Goal: Obtain resource: Download file/media

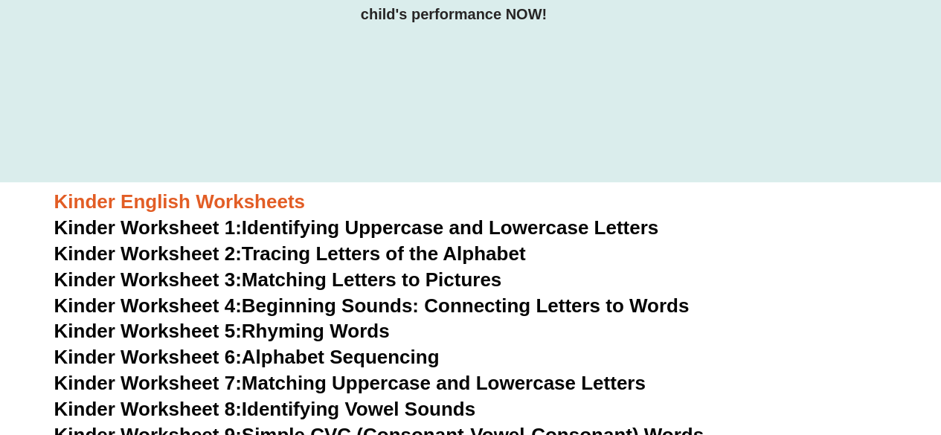
scroll to position [342, 0]
click at [332, 234] on link "Kinder Worksheet 1: Identifying Uppercase and Lowercase Letters" at bounding box center [356, 228] width 605 height 22
click at [380, 258] on link "Kinder Worksheet 2: Tracing Letters of the Alphabet" at bounding box center [290, 254] width 472 height 22
click at [372, 278] on link "Kinder Worksheet 3: Matching Letters to Pictures" at bounding box center [278, 280] width 448 height 22
click at [246, 303] on link "Kinder Worksheet 4: Beginning Sounds: Connecting Letters to Words" at bounding box center [371, 306] width 635 height 22
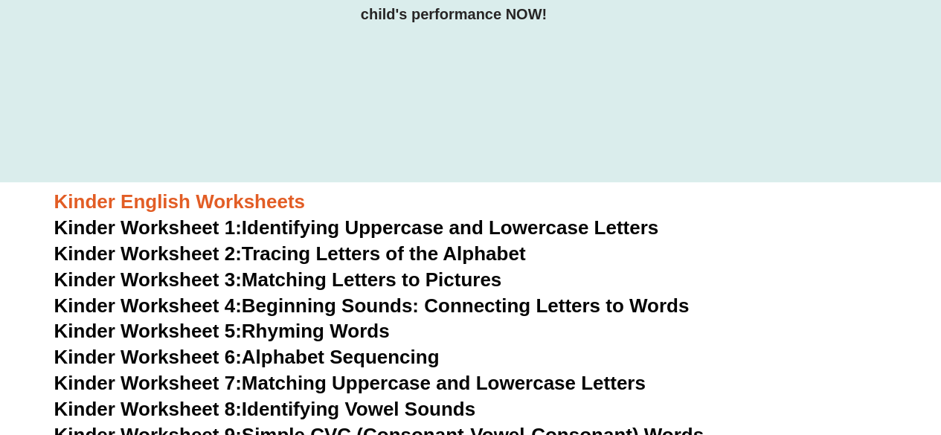
click at [246, 303] on link "Kinder Worksheet 4: Beginning Sounds: Connecting Letters to Words" at bounding box center [371, 306] width 635 height 22
click at [323, 329] on link "Kinder Worksheet 5: Rhyming Words" at bounding box center [222, 331] width 336 height 22
click at [328, 359] on link "Kinder Worksheet 6: Alphabet Sequencing" at bounding box center [246, 357] width 385 height 22
click at [336, 362] on link "Kinder Worksheet 6: Alphabet Sequencing" at bounding box center [246, 357] width 385 height 22
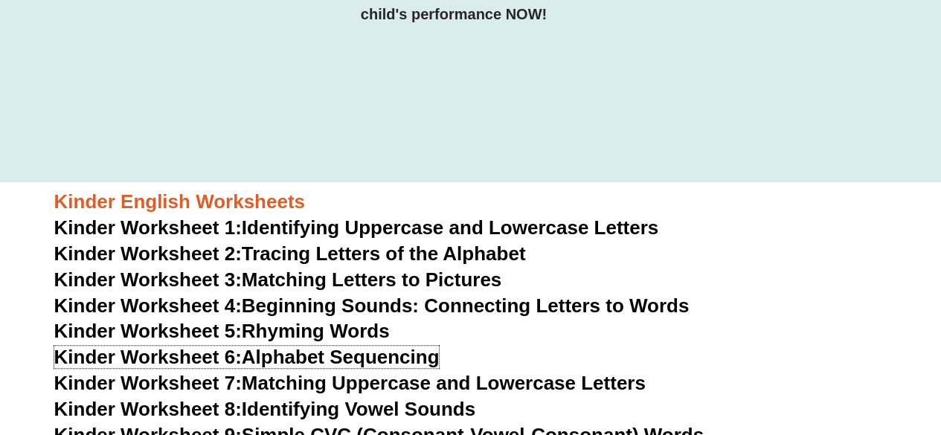
scroll to position [416, 0]
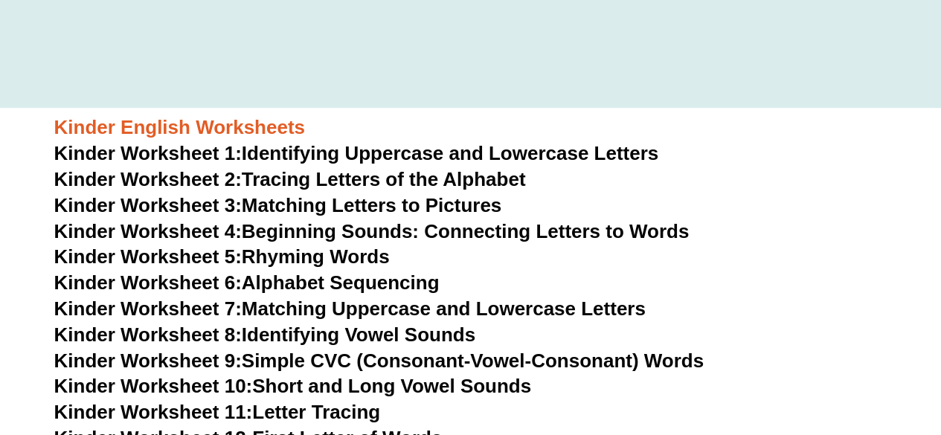
click at [345, 304] on link "Kinder Worksheet 7: Matching Uppercase and Lowercase Letters" at bounding box center [350, 309] width 592 height 22
click at [390, 333] on link "Kinder Worksheet 8: Identifying Vowel Sounds" at bounding box center [264, 335] width 421 height 22
click at [210, 360] on span "Kinder Worksheet 9:" at bounding box center [148, 361] width 188 height 22
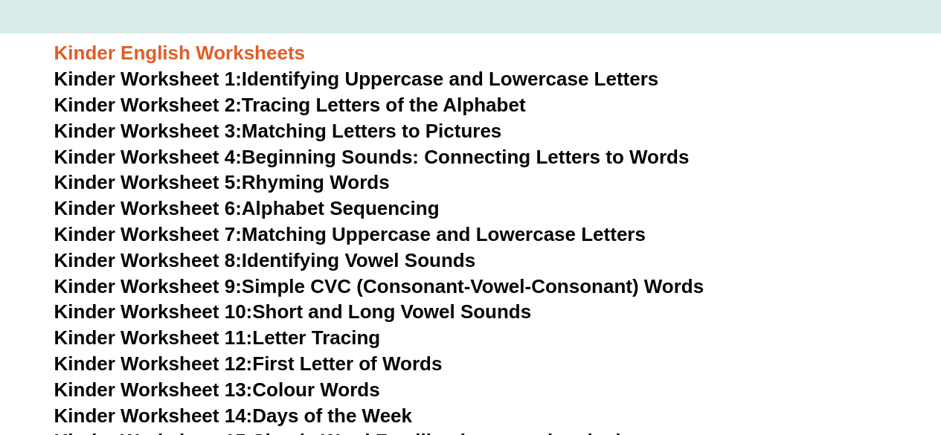
click at [419, 317] on link "Kinder Worksheet 10: Short and Long Vowel Sounds" at bounding box center [293, 312] width 478 height 22
click at [311, 343] on link "Kinder Worksheet 11: Letter Tracing" at bounding box center [217, 338] width 327 height 22
click at [335, 364] on link "Kinder Worksheet 12: First Letter of Words" at bounding box center [248, 364] width 388 height 22
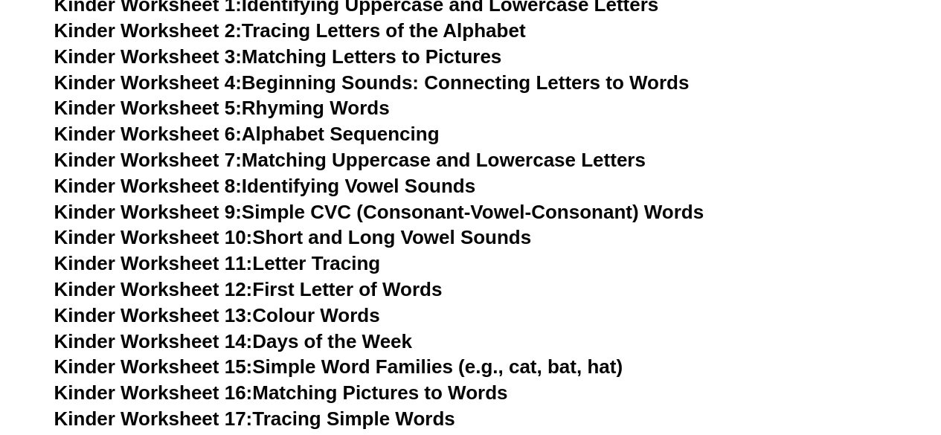
click at [274, 316] on link "Kinder Worksheet 13: Colour Words" at bounding box center [217, 315] width 326 height 22
click at [234, 340] on span "Kinder Worksheet 14:" at bounding box center [153, 341] width 199 height 22
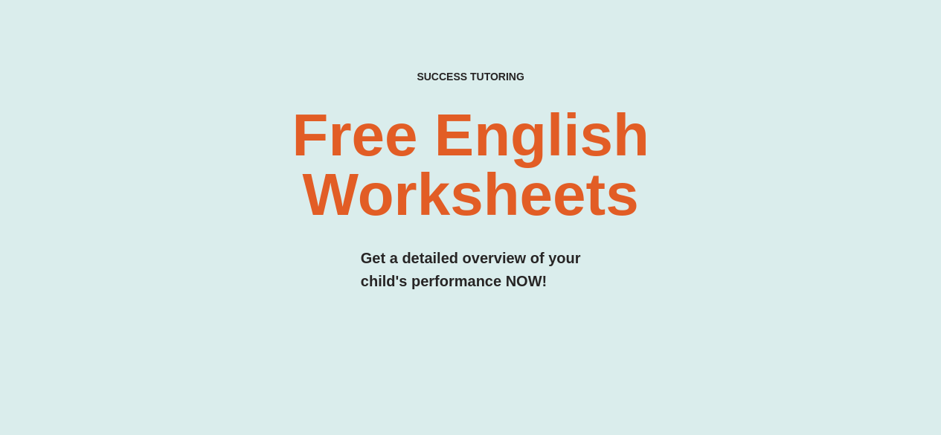
scroll to position [0, 0]
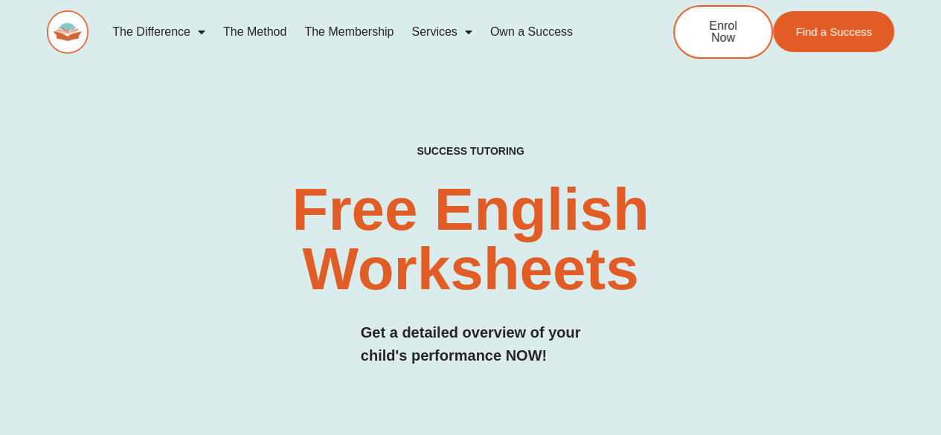
click at [175, 29] on link "The Difference" at bounding box center [158, 32] width 111 height 34
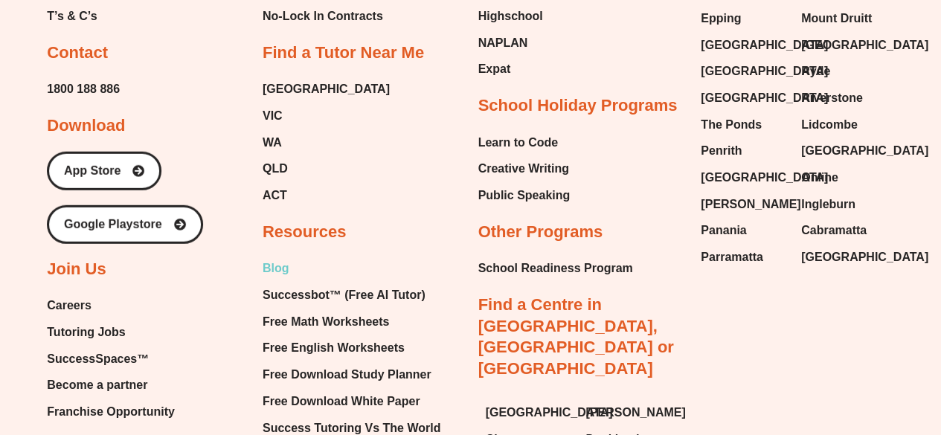
scroll to position [4910, 0]
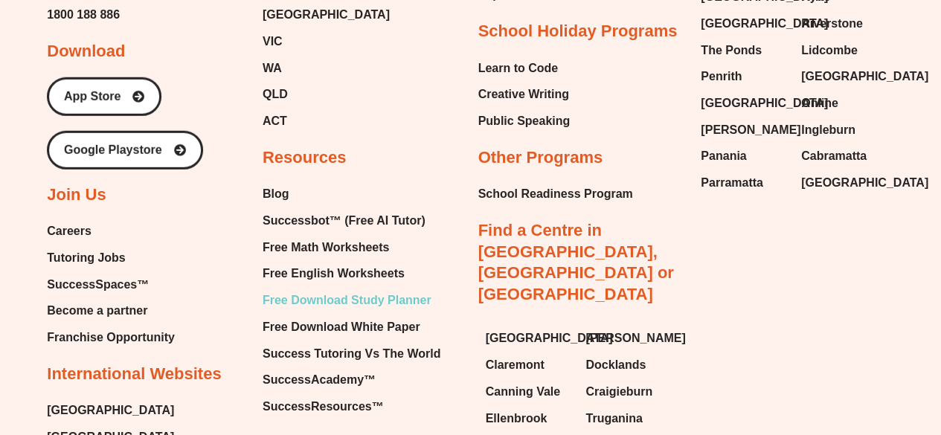
click at [372, 304] on span "Free Download Study Planner" at bounding box center [347, 300] width 169 height 22
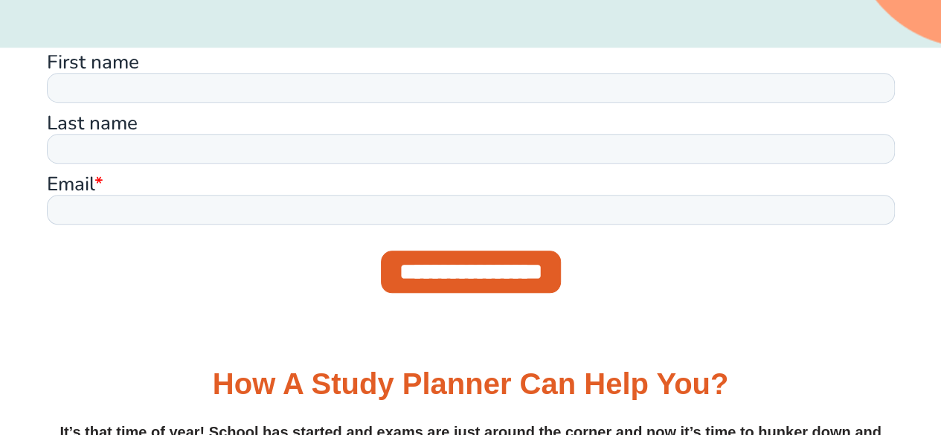
scroll to position [595, 0]
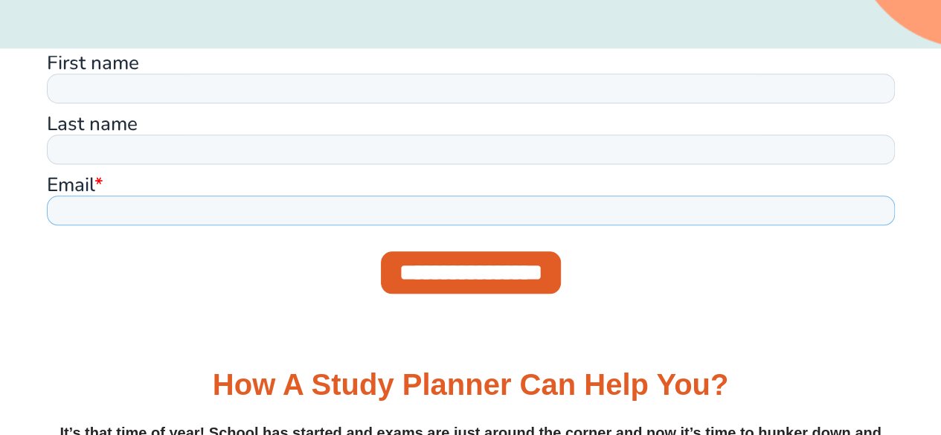
click at [121, 214] on input "Email *" at bounding box center [470, 211] width 848 height 30
type input "**********"
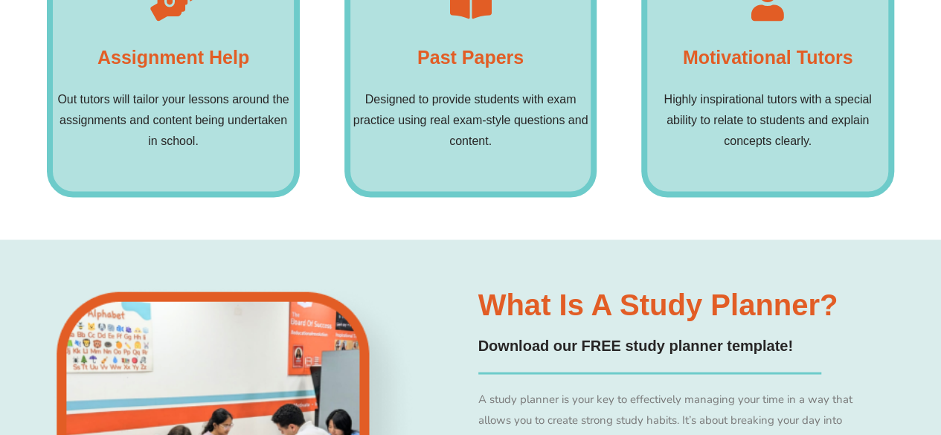
scroll to position [520, 0]
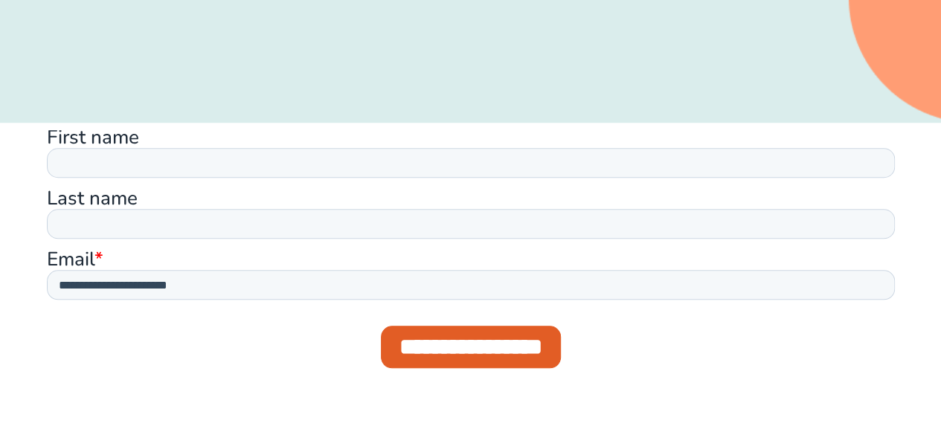
click at [437, 345] on input "**********" at bounding box center [470, 347] width 180 height 42
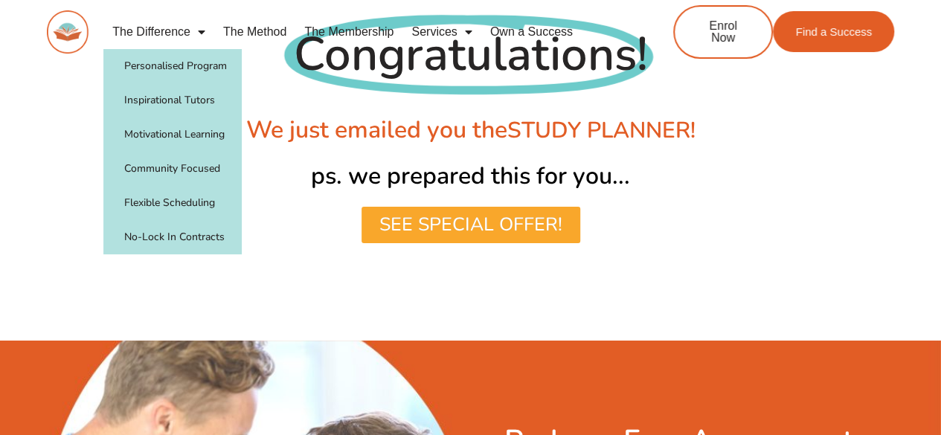
click at [147, 31] on link "The Difference" at bounding box center [158, 32] width 111 height 34
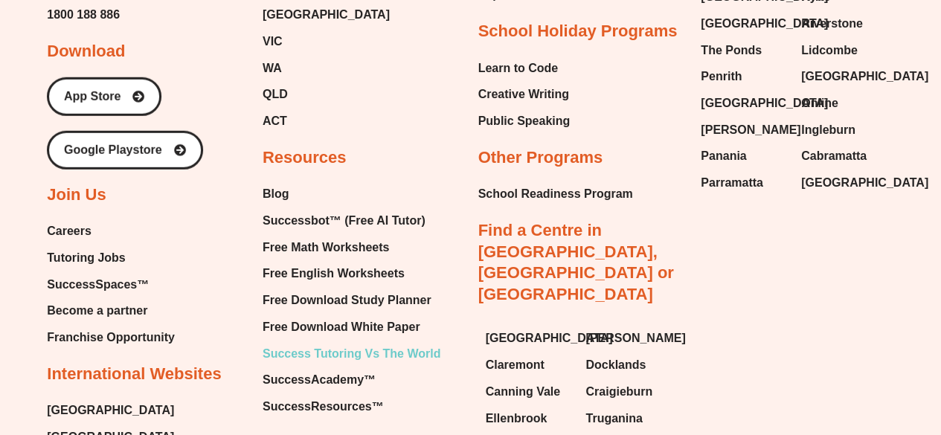
scroll to position [4985, 0]
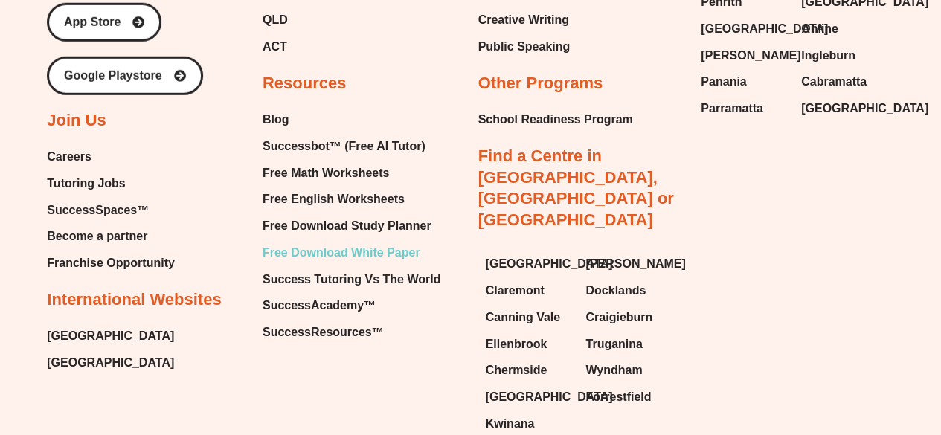
click at [300, 256] on span "Free Download White Paper" at bounding box center [342, 253] width 158 height 22
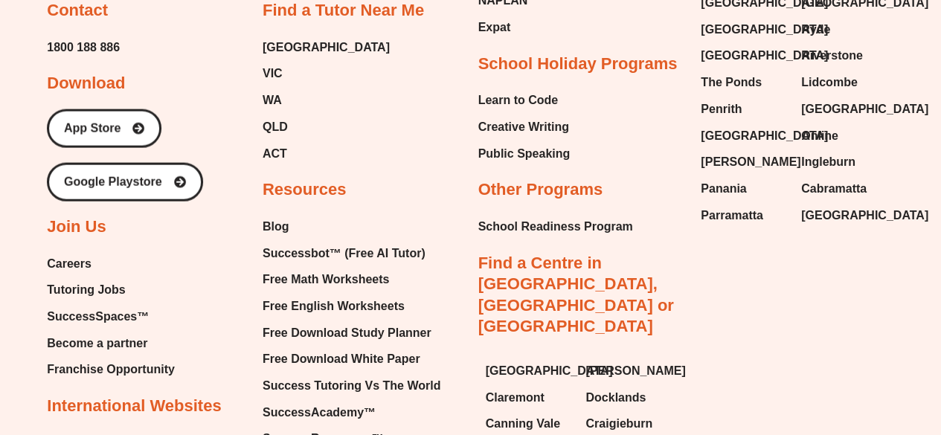
scroll to position [1711, 0]
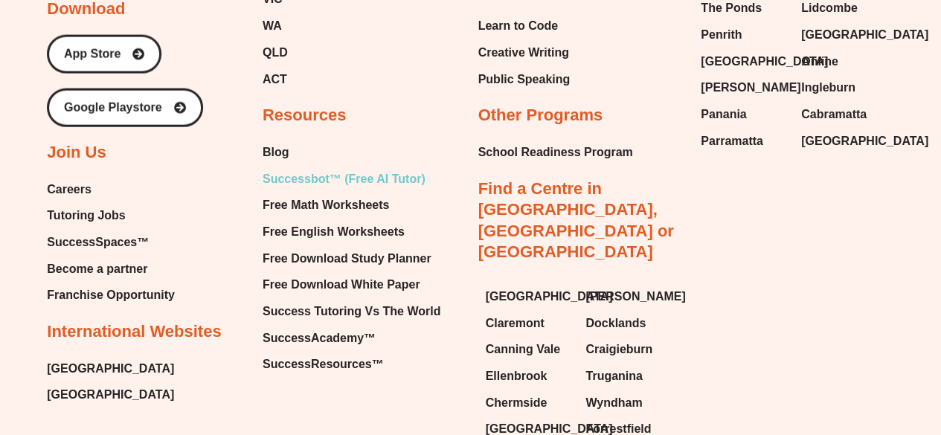
click at [323, 178] on span "Successbot™ (Free AI Tutor)" at bounding box center [344, 179] width 163 height 22
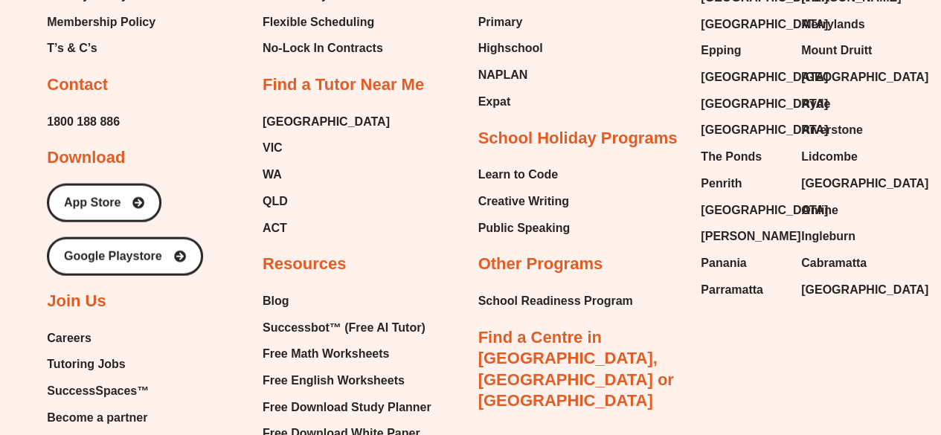
scroll to position [1637, 0]
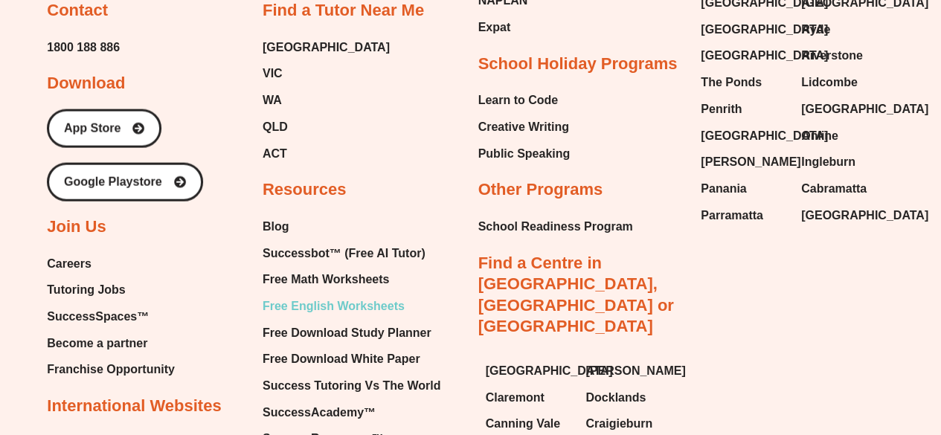
click at [320, 304] on span "Free English Worksheets" at bounding box center [334, 306] width 142 height 22
